Goal: Find specific page/section: Find specific page/section

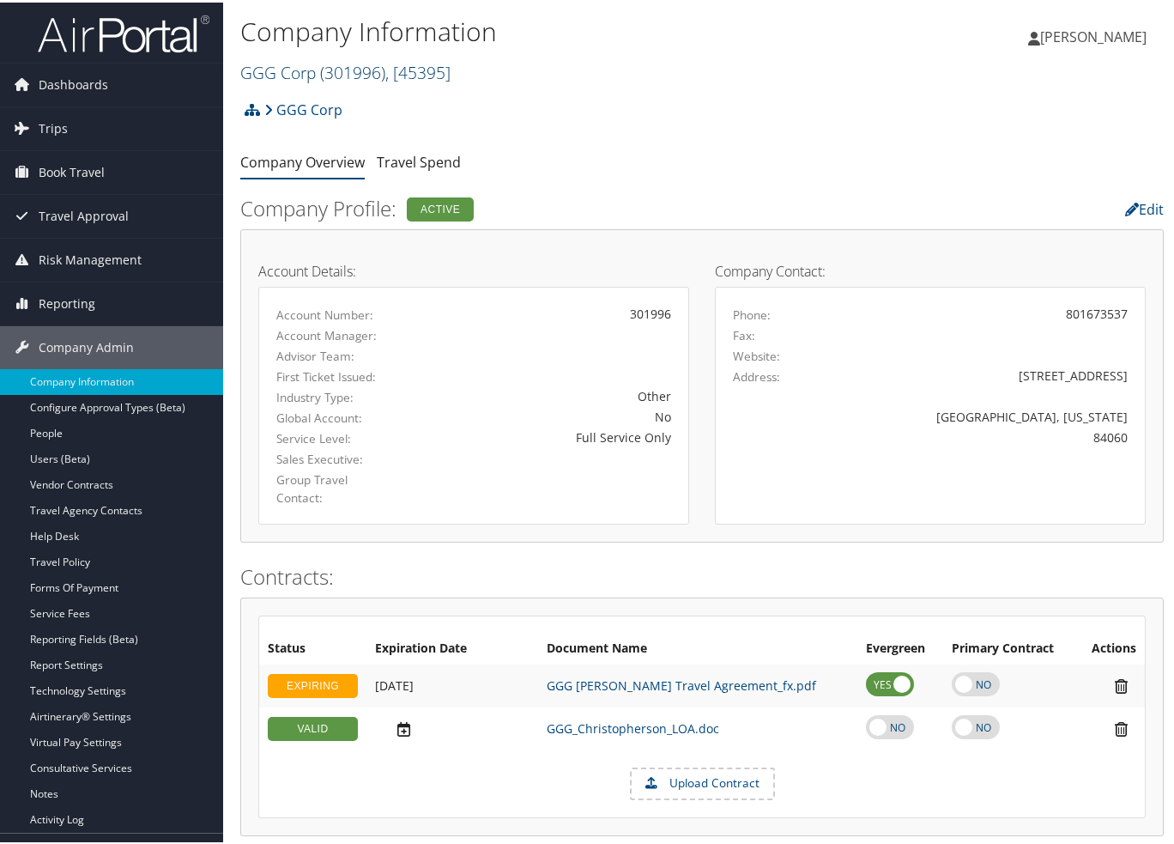
click at [296, 64] on link "GGG Corp ( 301996 ) , [ 45395 ]" at bounding box center [345, 69] width 210 height 23
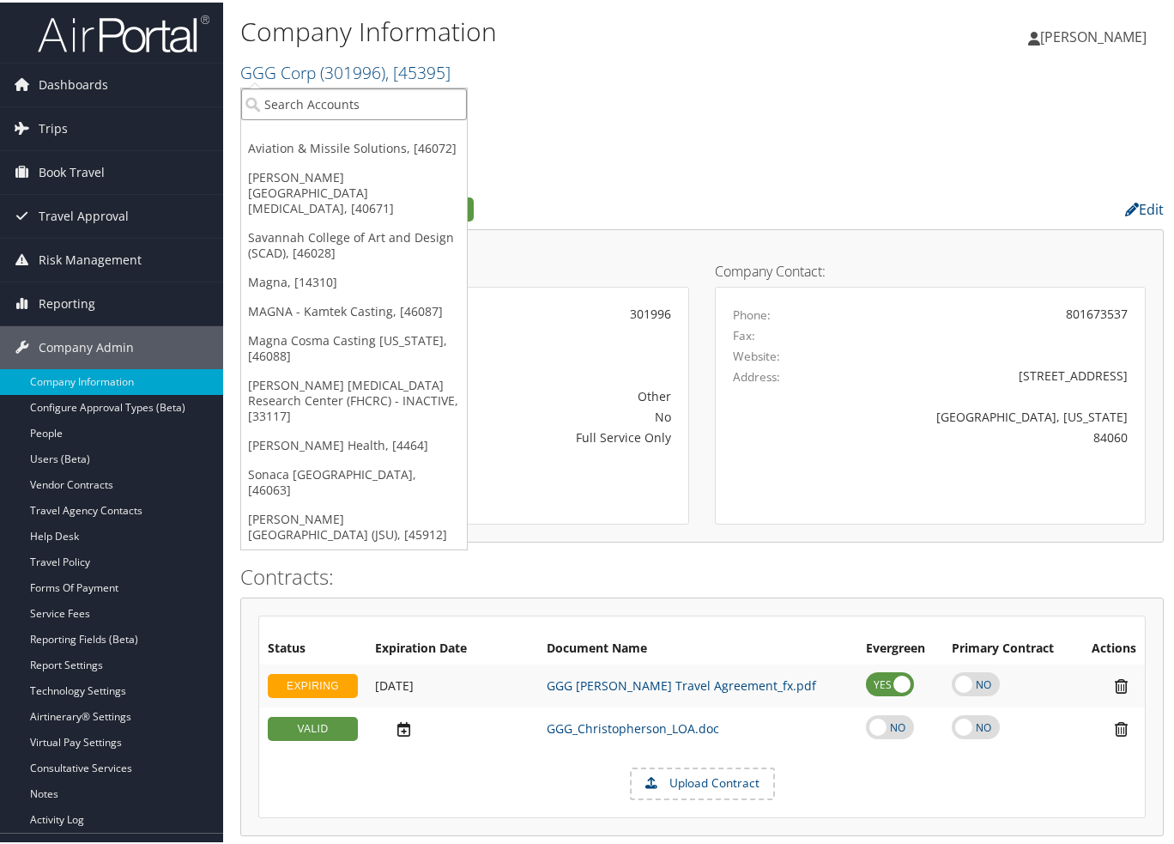
click at [306, 103] on input "search" at bounding box center [354, 102] width 226 height 32
click at [311, 141] on link "Aviation & Missile Solutions, [46072]" at bounding box center [354, 145] width 226 height 29
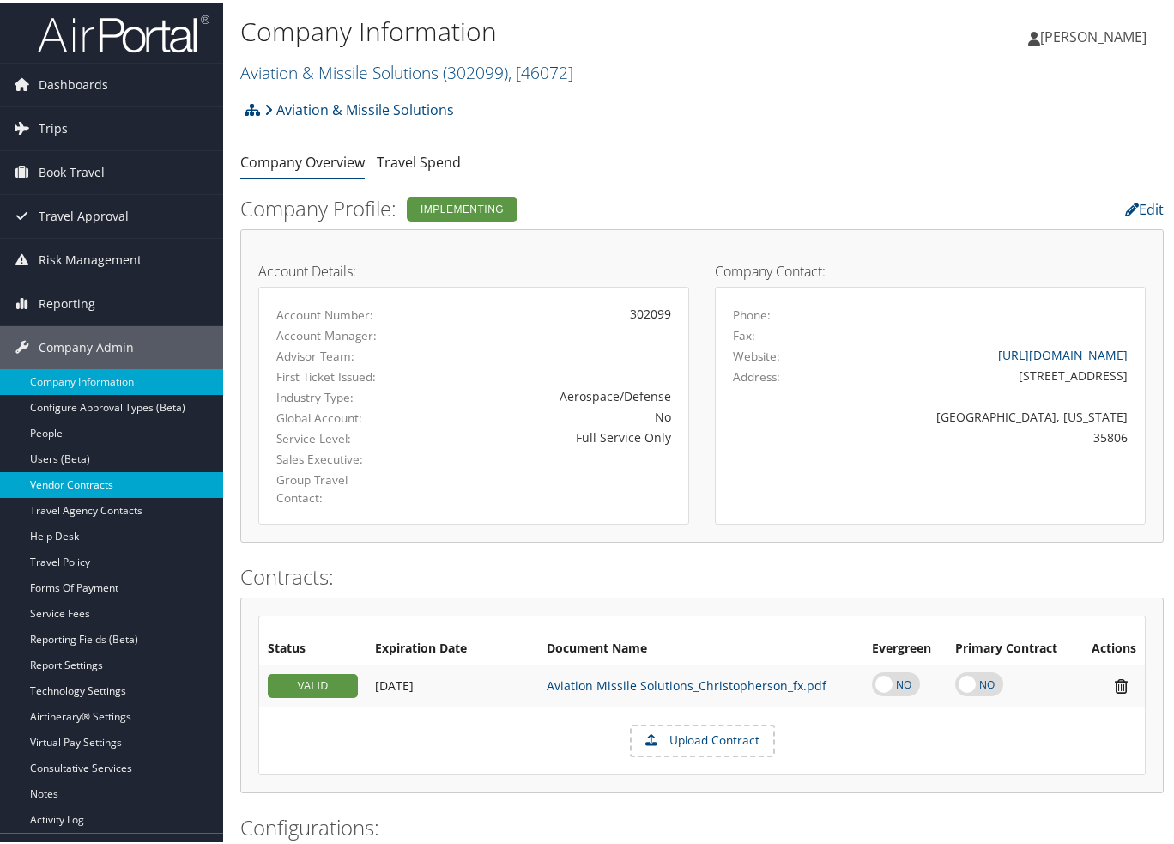
click at [99, 477] on link "Vendor Contracts" at bounding box center [111, 483] width 223 height 26
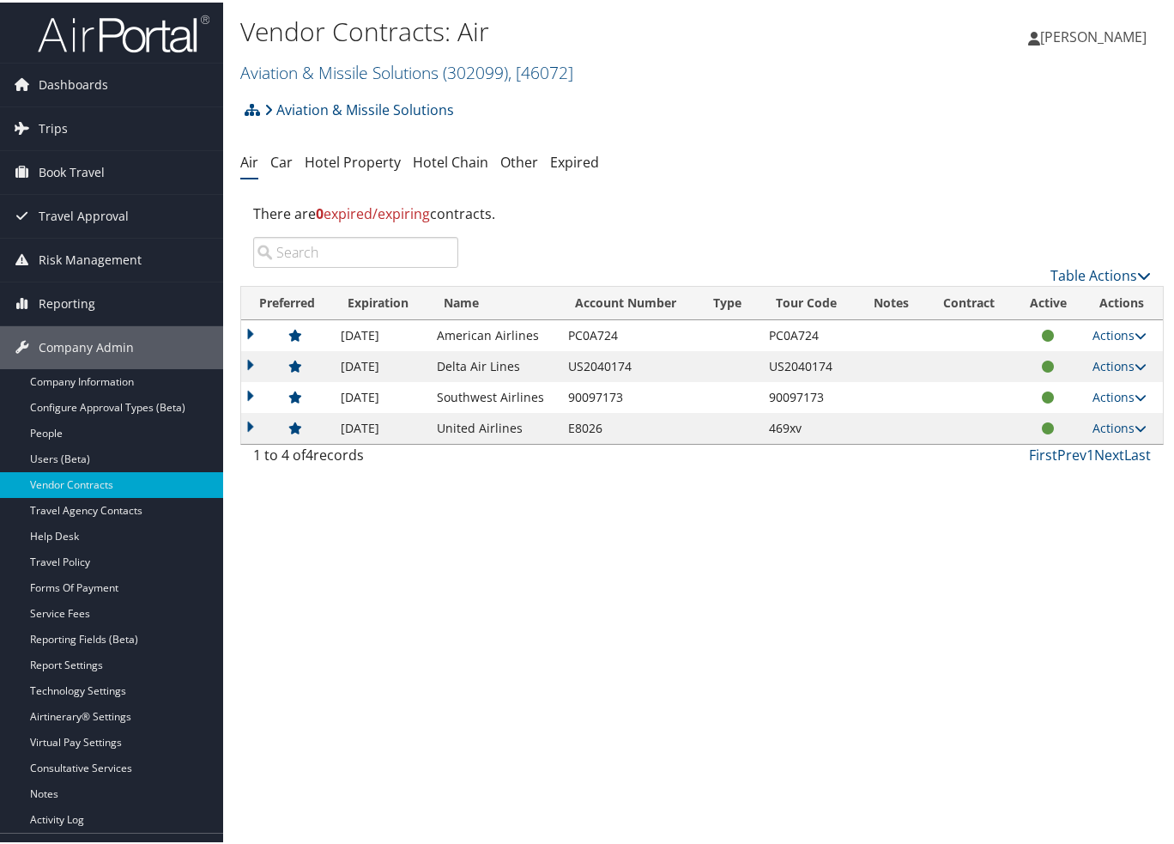
click at [1040, 514] on div "Vendor Contracts: Air Aviation & Missile Solutions ( 302099 ) , [ 46072 ] Aviat…" at bounding box center [702, 422] width 958 height 844
